Goal: Obtain resource: Download file/media

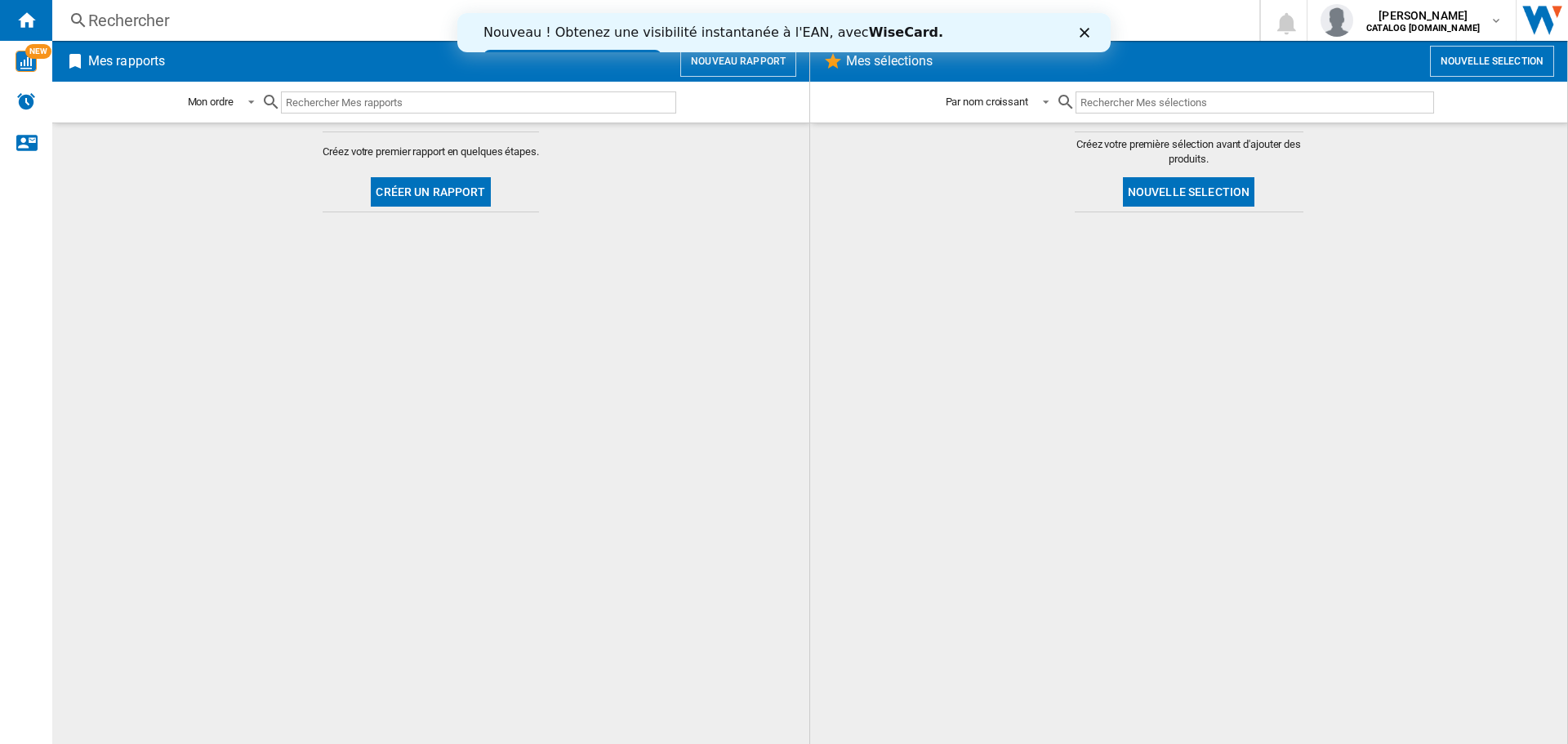
click at [454, 199] on button "Créer un rapport" at bounding box center [430, 192] width 119 height 30
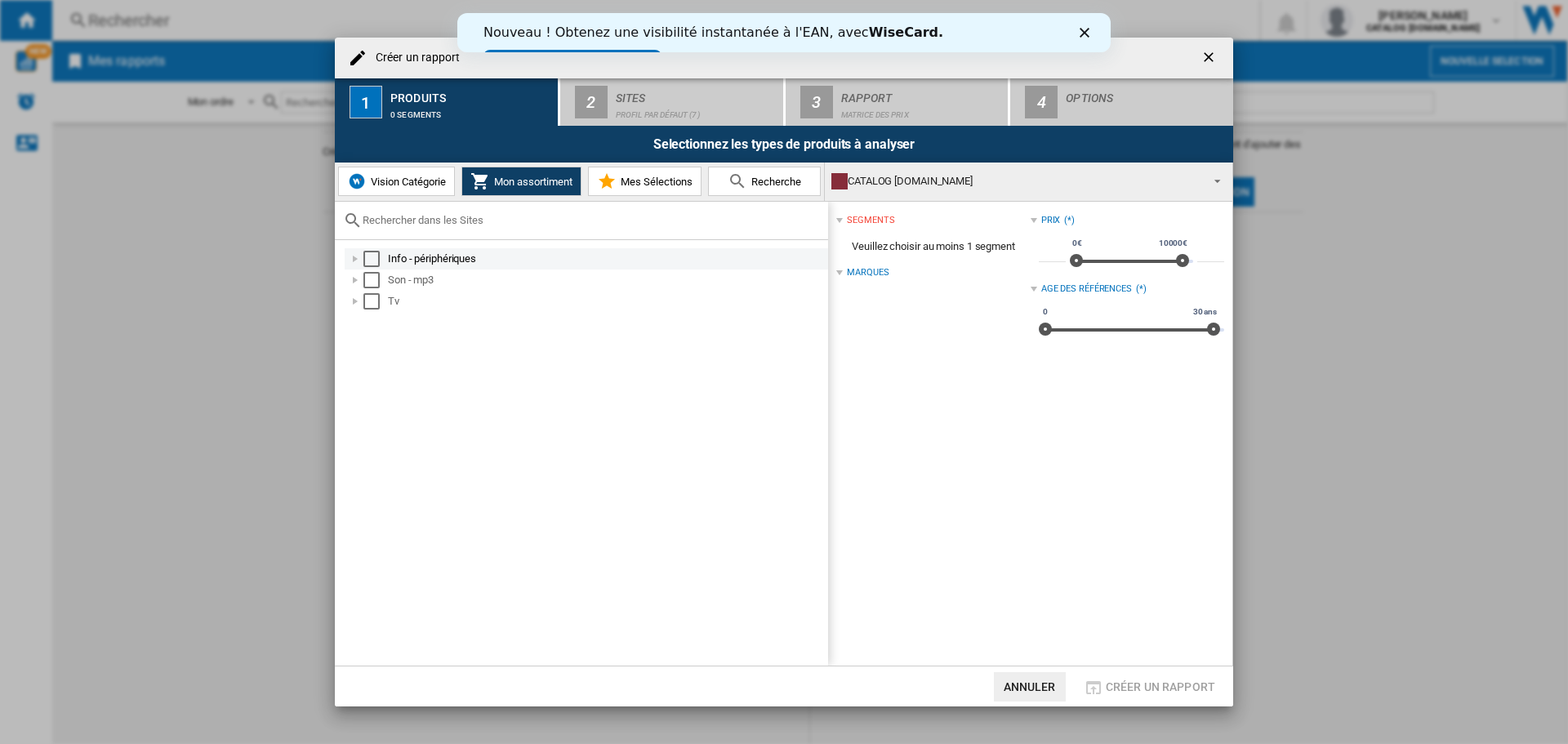
click at [368, 261] on div "Select" at bounding box center [371, 259] width 17 height 16
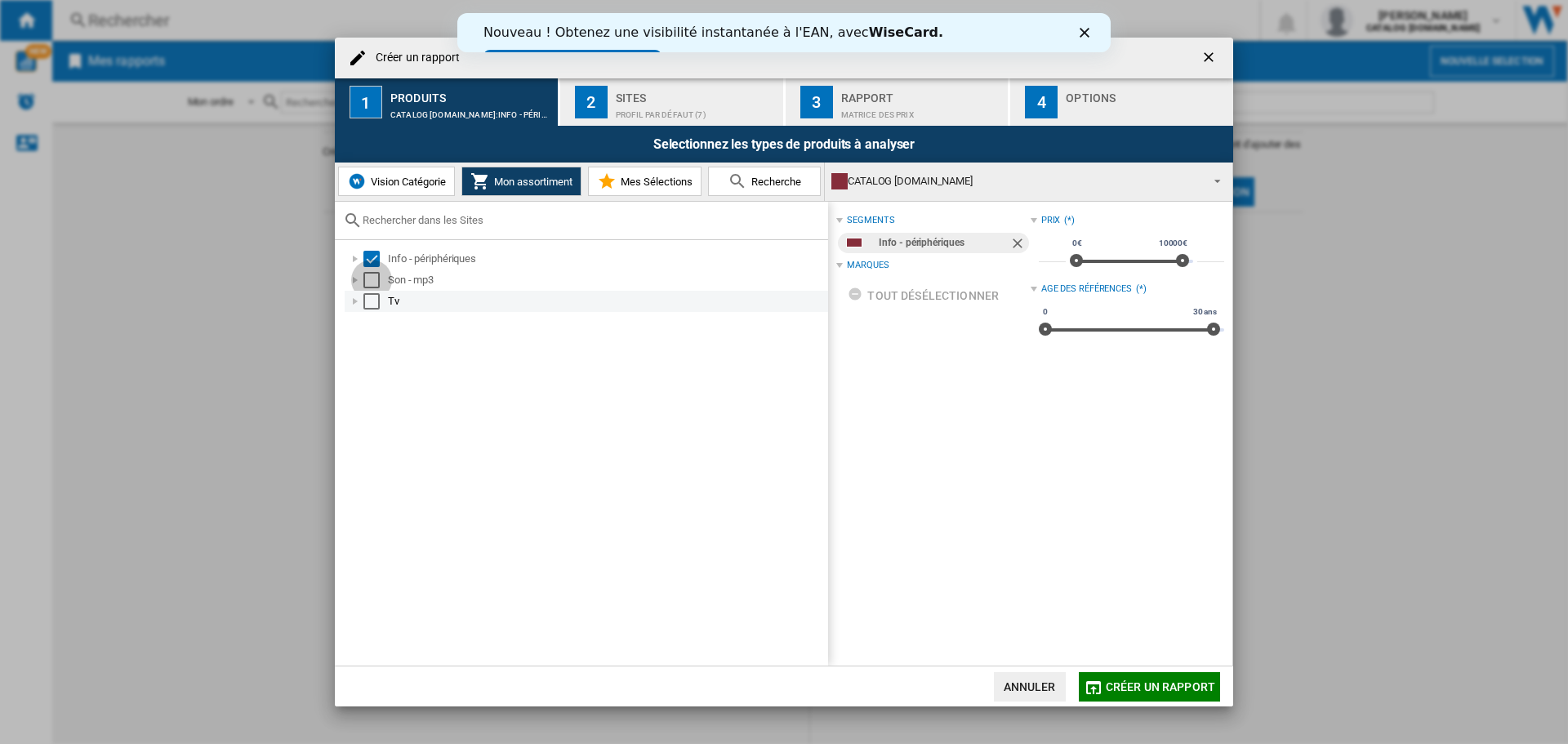
drag, startPoint x: 371, startPoint y: 280, endPoint x: 373, endPoint y: 295, distance: 15.1
click at [371, 280] on div "Select" at bounding box center [371, 280] width 17 height 16
click at [373, 301] on div "Select" at bounding box center [371, 301] width 17 height 16
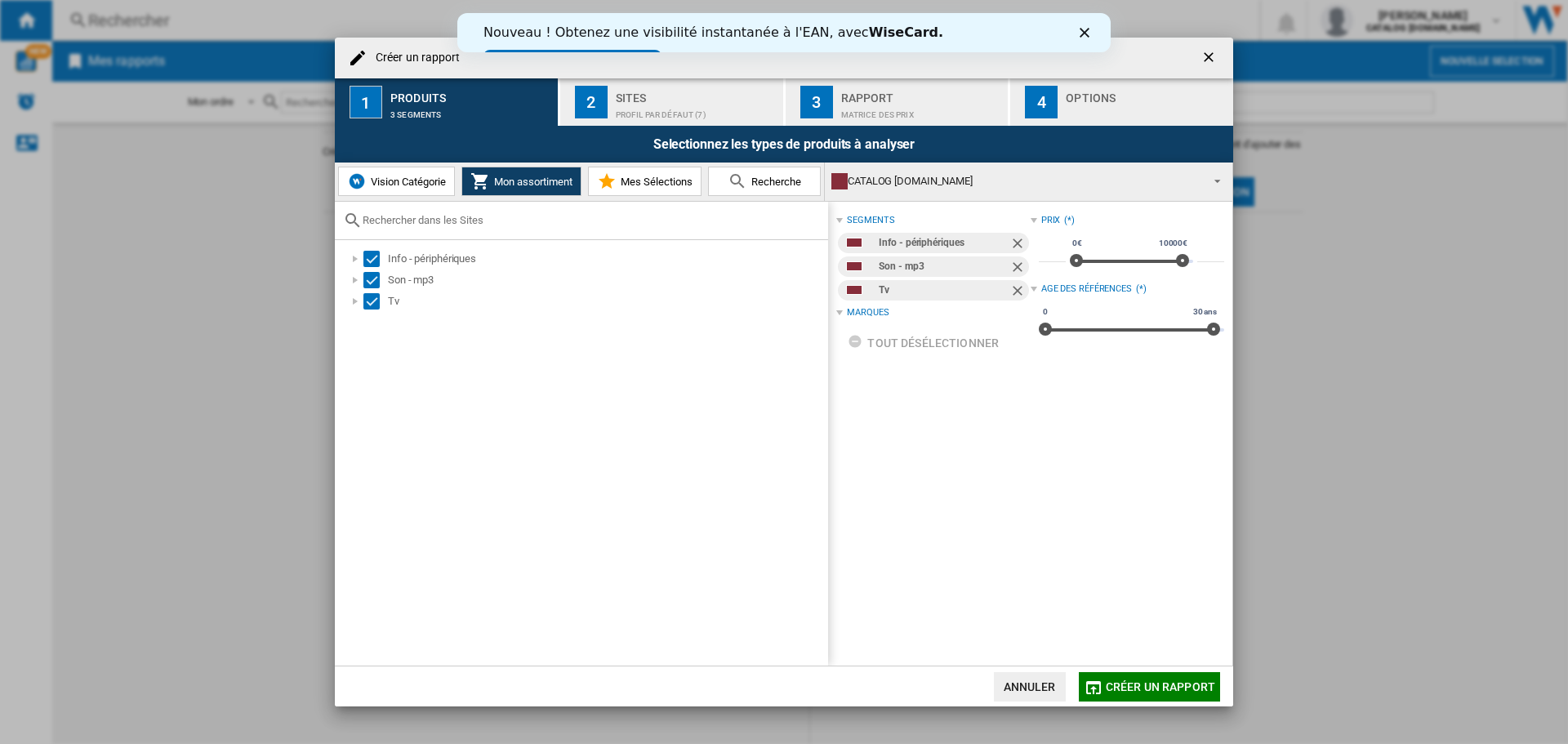
click at [658, 98] on div "Sites" at bounding box center [696, 94] width 161 height 17
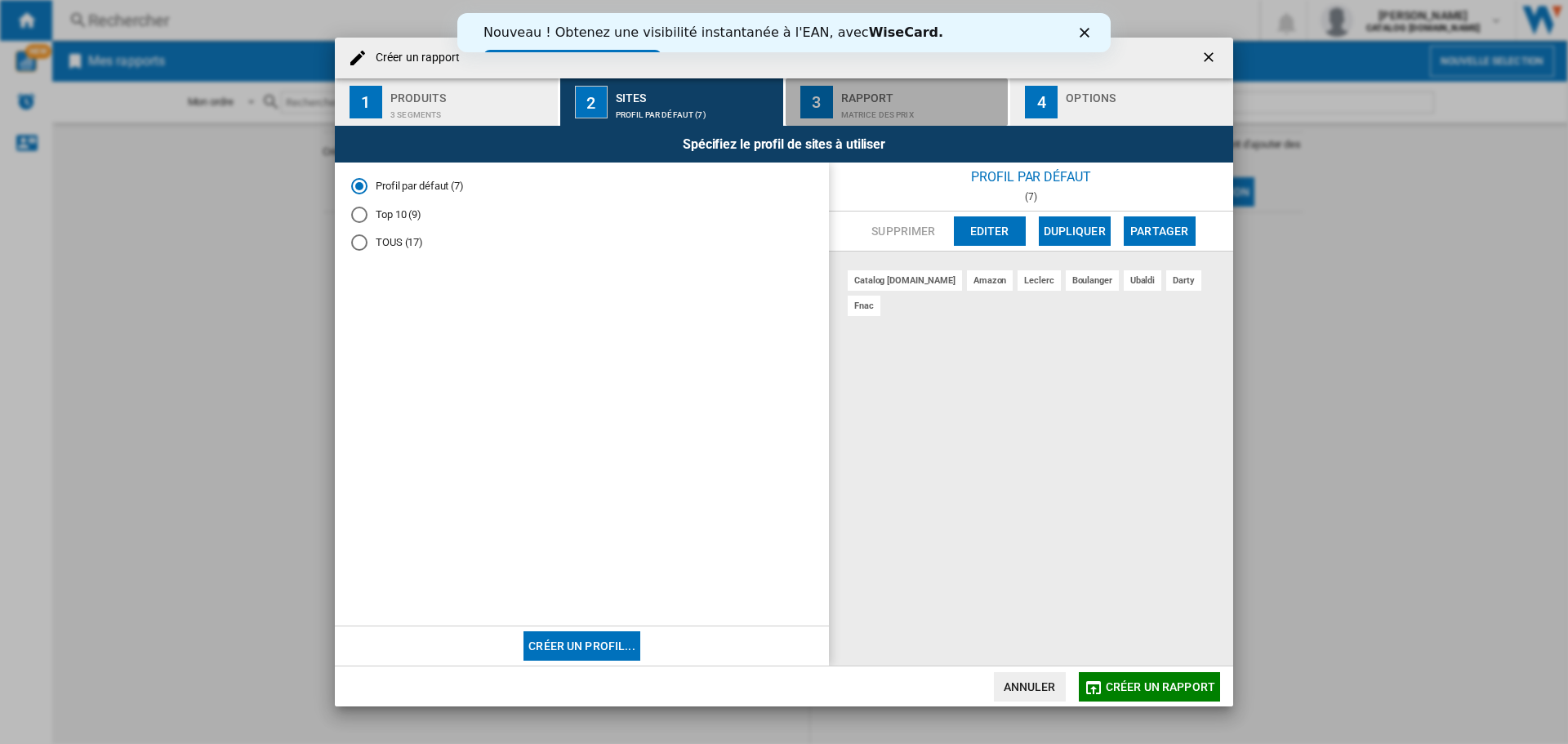
click at [923, 116] on div "Matrice des prix" at bounding box center [921, 111] width 161 height 17
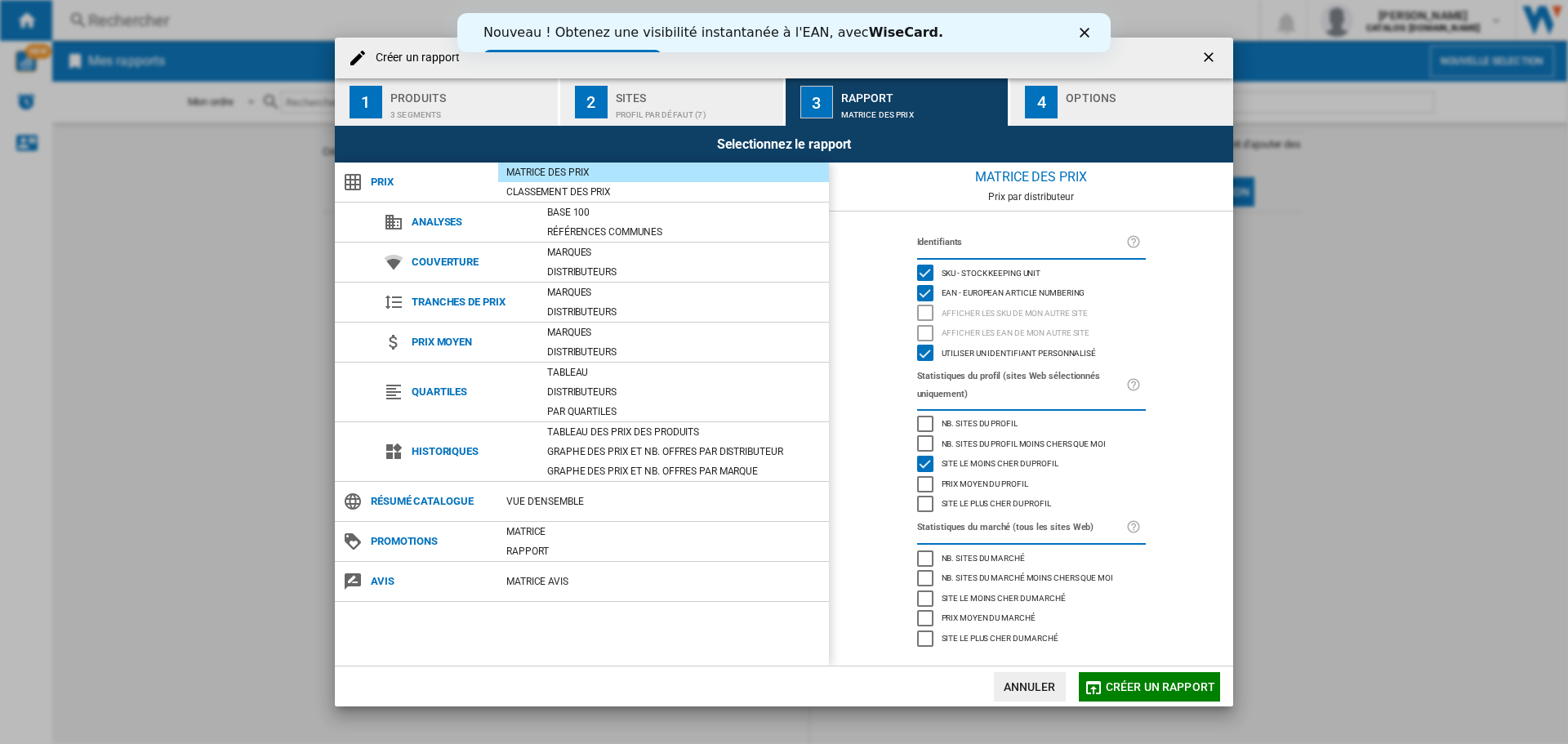
click at [1128, 93] on div "Options" at bounding box center [1146, 94] width 161 height 17
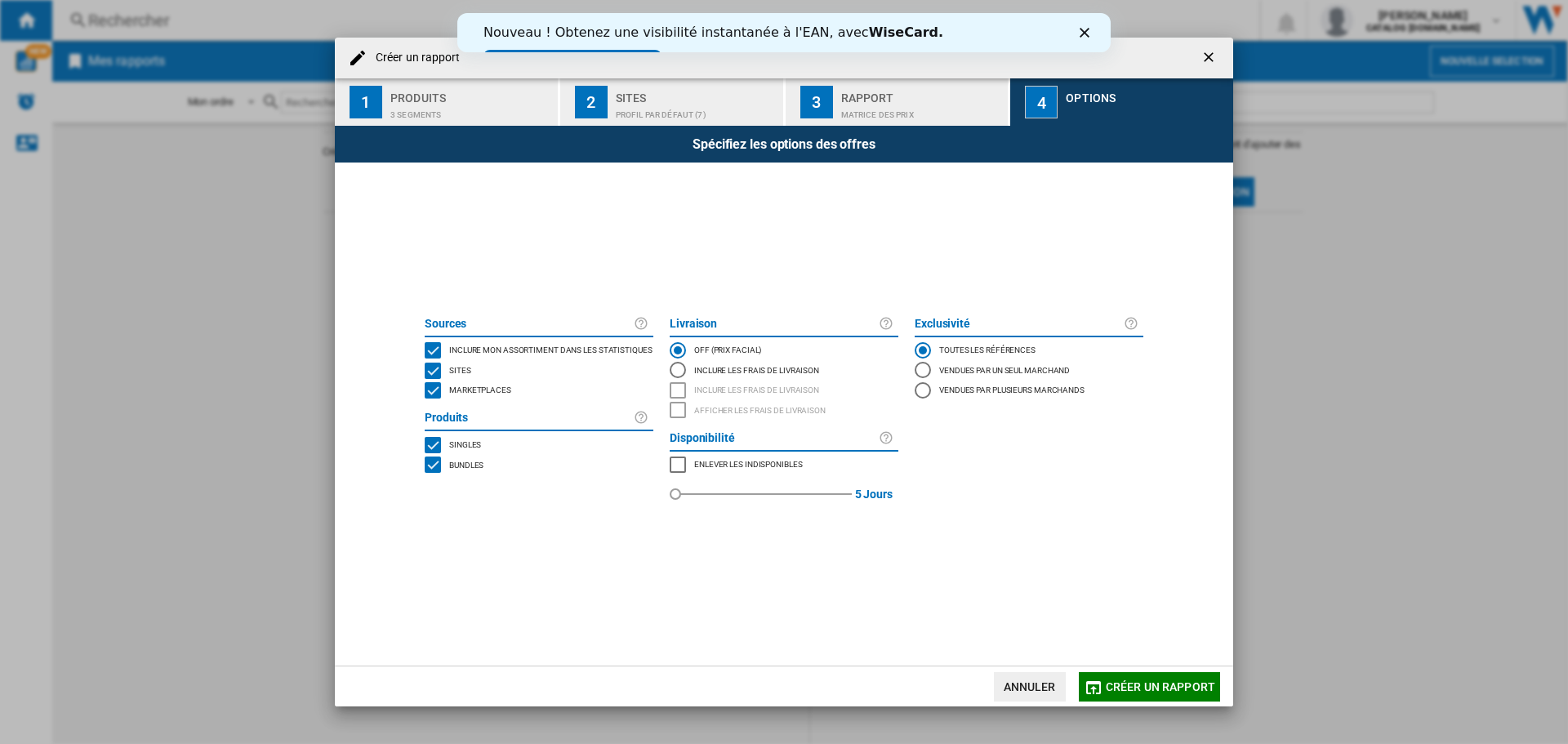
click at [434, 390] on div "MARKETPLACES" at bounding box center [433, 390] width 17 height 16
click at [1135, 683] on span "Créer un rapport" at bounding box center [1161, 686] width 109 height 13
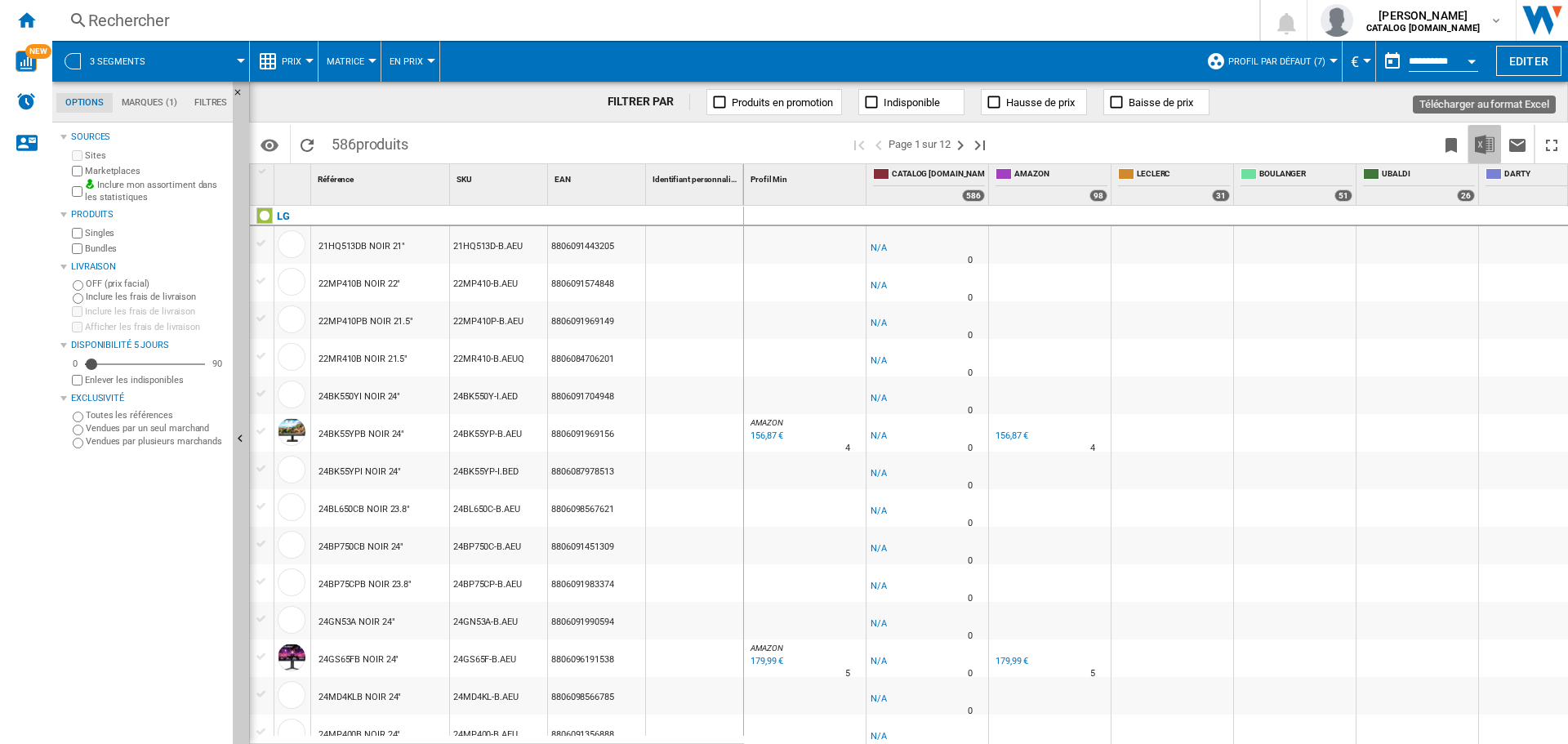
click at [1486, 148] on img "Télécharger au format Excel" at bounding box center [1485, 144] width 20 height 20
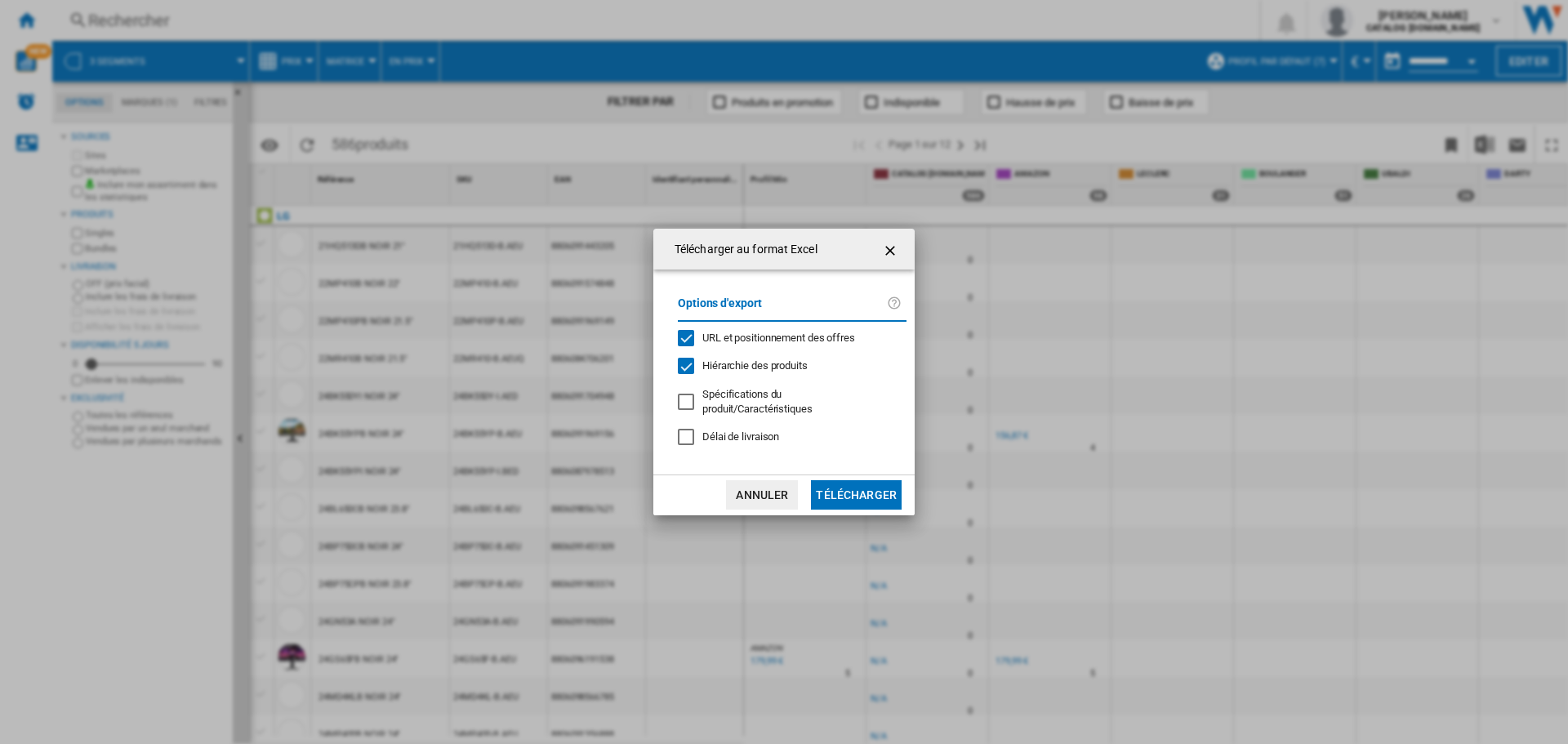
click at [865, 487] on button "Télécharger" at bounding box center [857, 495] width 90 height 30
